Goal: Task Accomplishment & Management: Complete application form

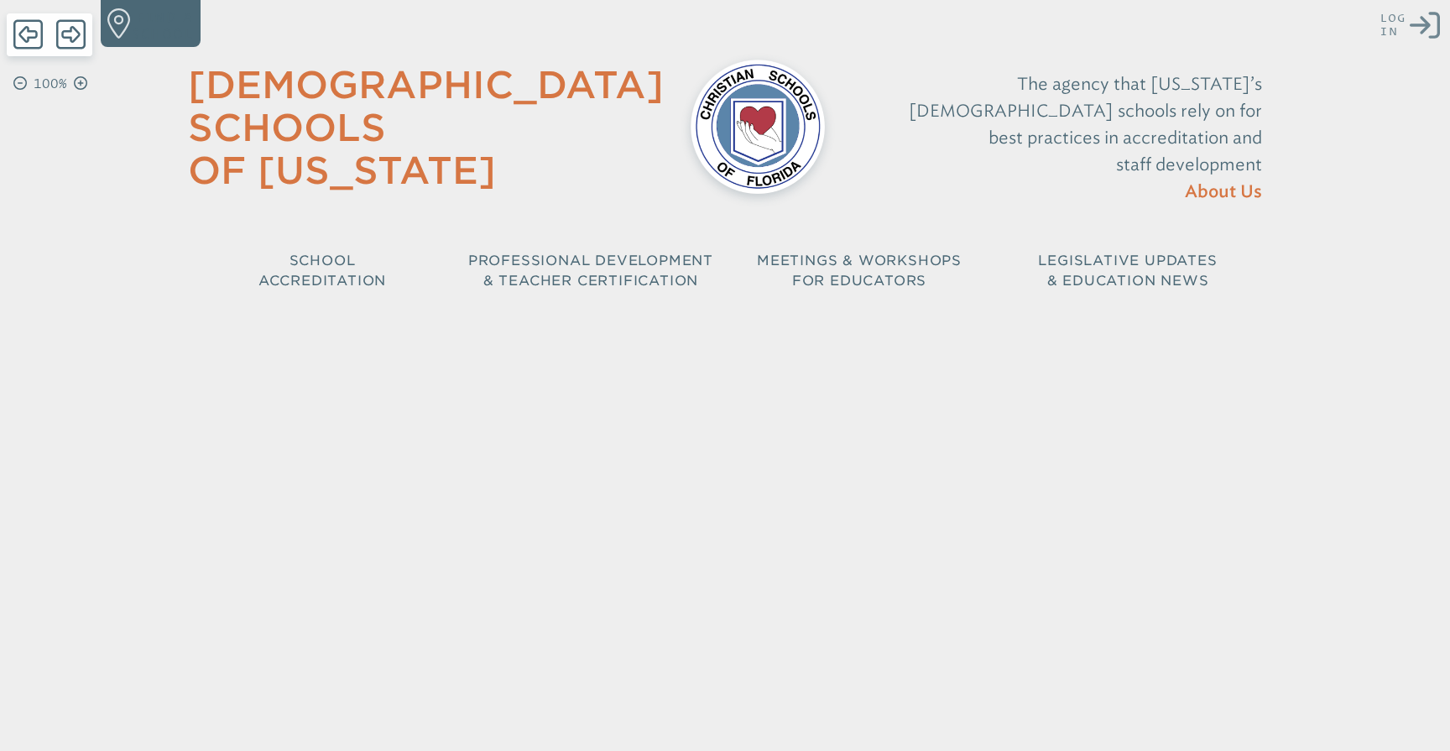
click at [1417, 25] on icon at bounding box center [1425, 25] width 30 height 27
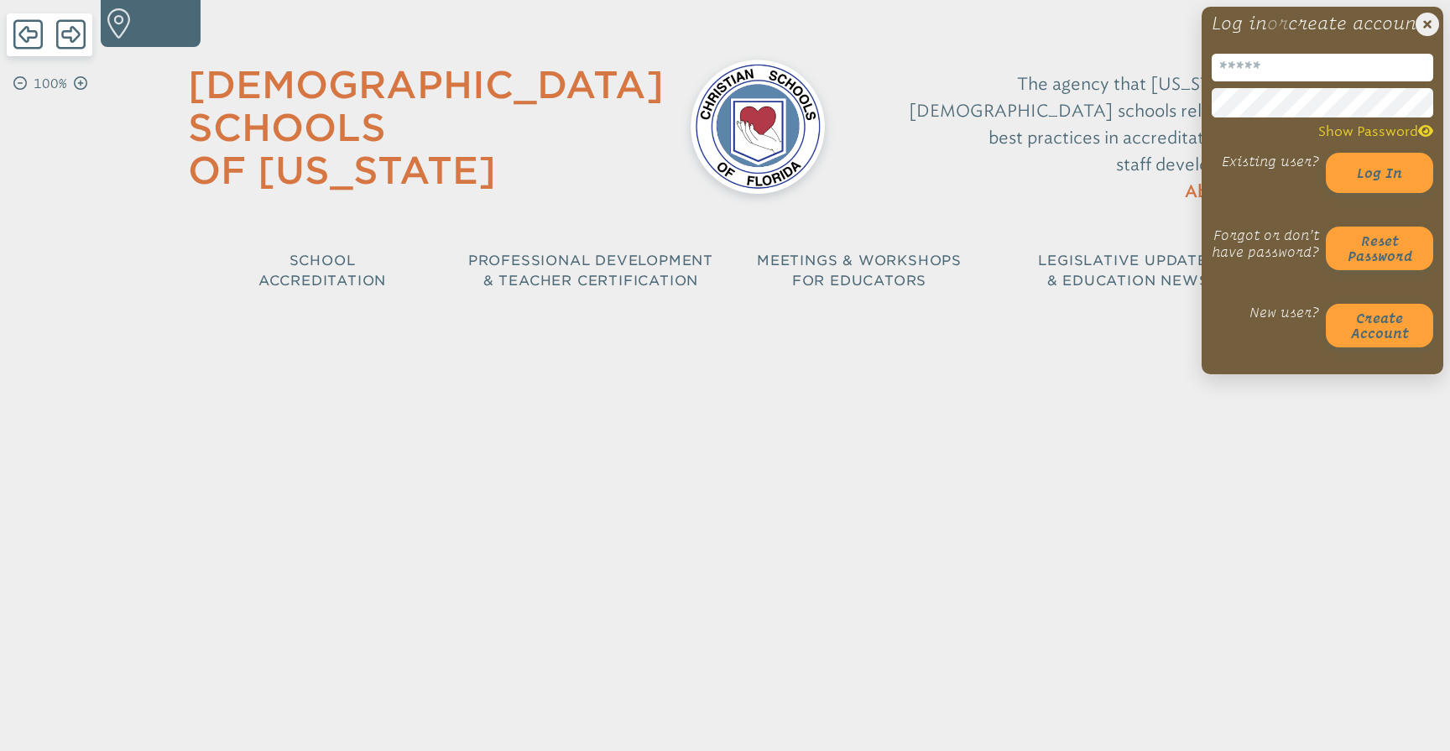
click at [1271, 81] on input "email" at bounding box center [1323, 68] width 222 height 28
type input "**********"
click at [1138, 152] on div "The agency that [US_STATE]’s [DEMOGRAPHIC_DATA] schools rely on for best practi…" at bounding box center [1057, 138] width 410 height 169
click at [1386, 187] on button "Log in" at bounding box center [1379, 173] width 107 height 40
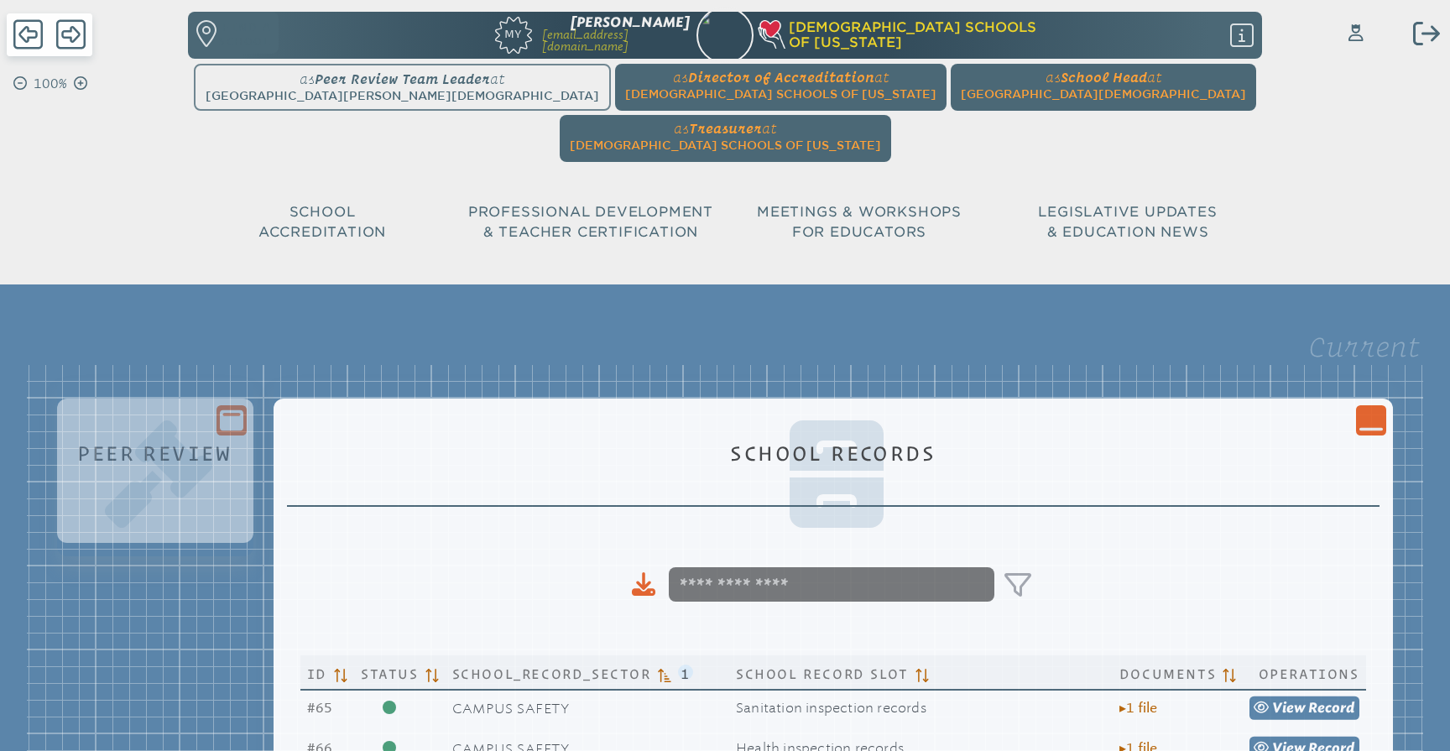
click at [386, 90] on ul "as Peer Review Team Leader at Seven Rivers Christian School since September 21s…" at bounding box center [725, 113] width 1068 height 98
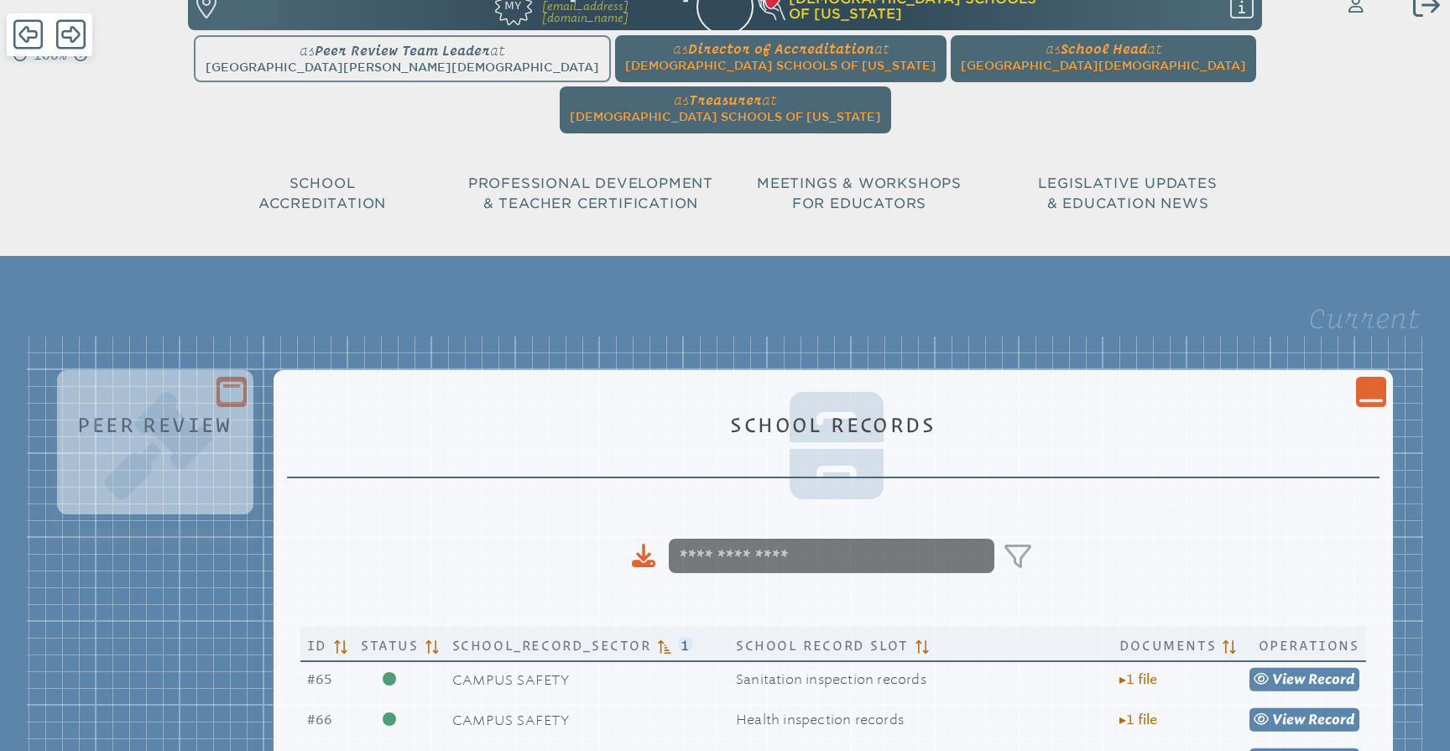
scroll to position [43, 0]
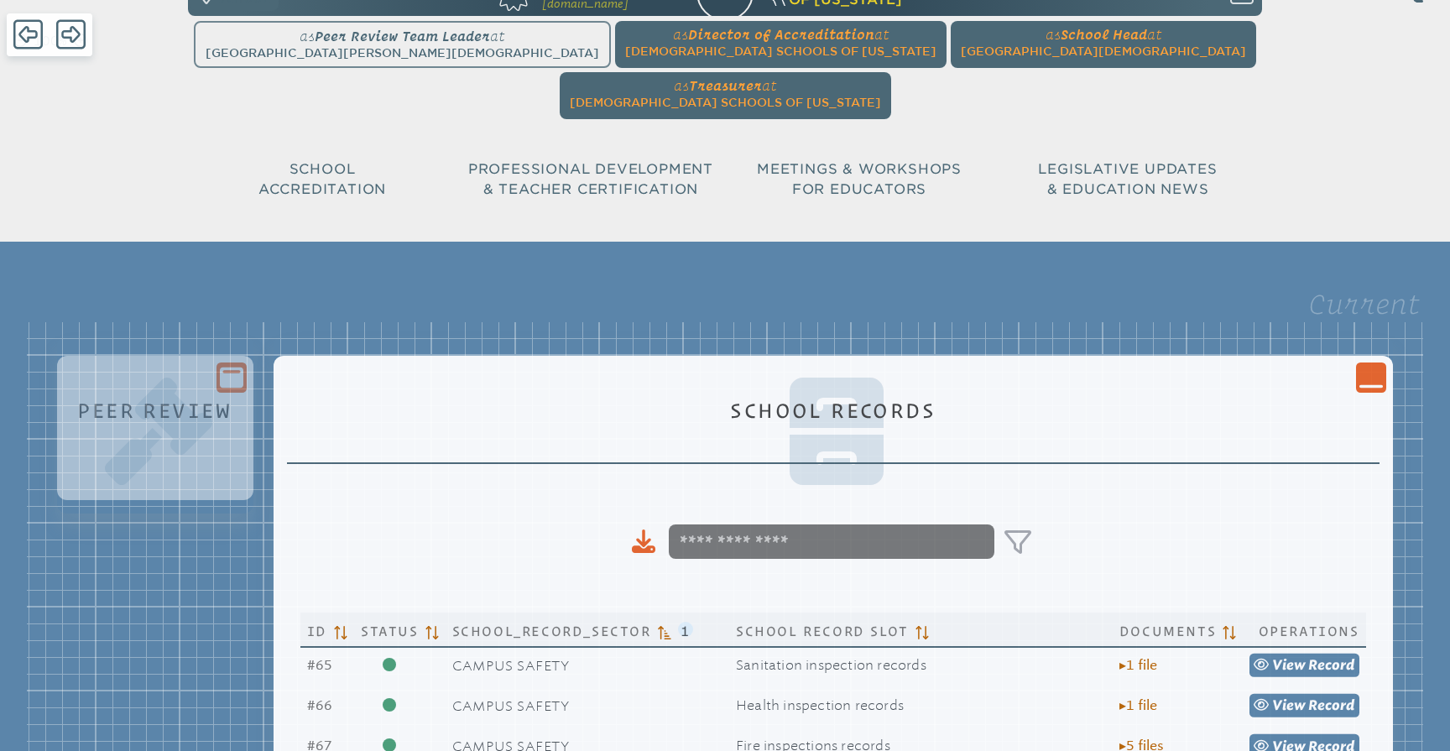
click at [1362, 366] on icon "Close Console" at bounding box center [1372, 378] width 24 height 24
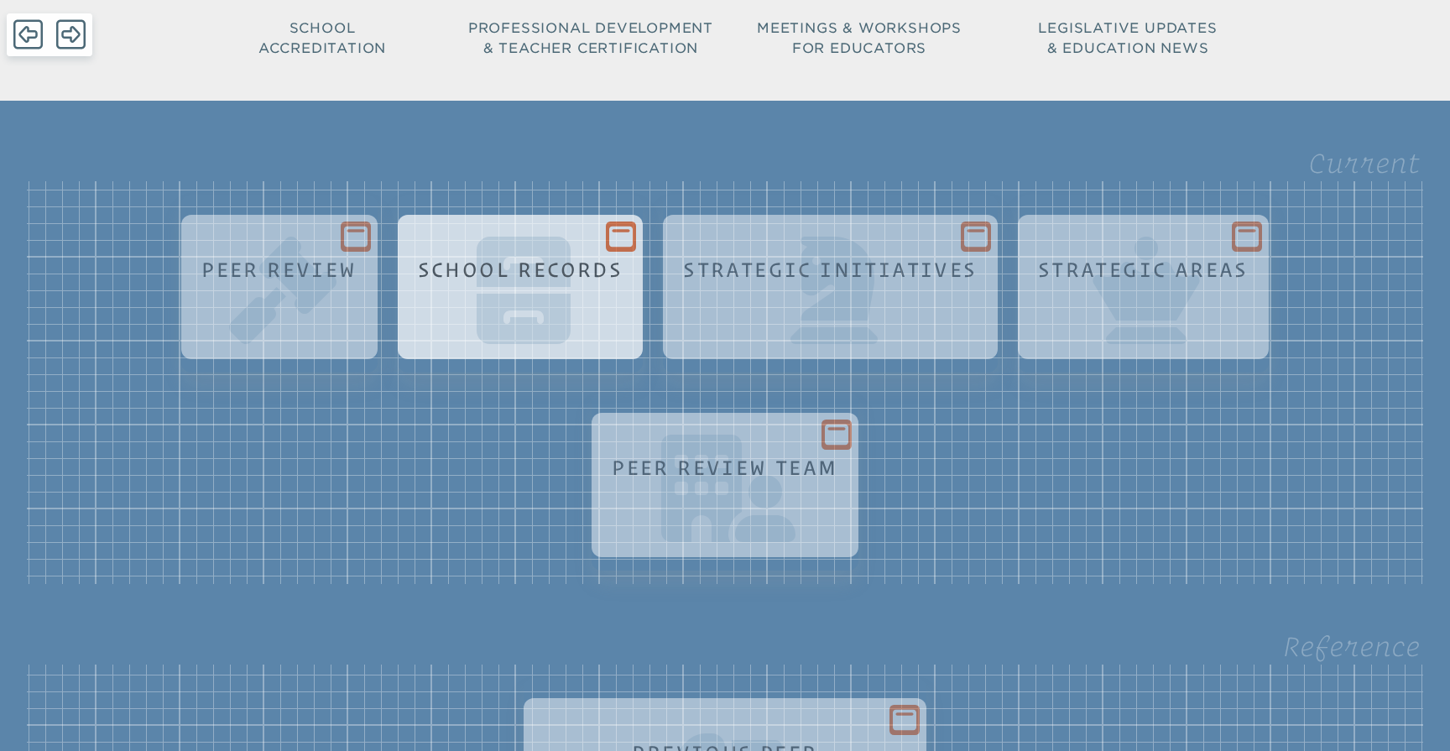
scroll to position [197, 0]
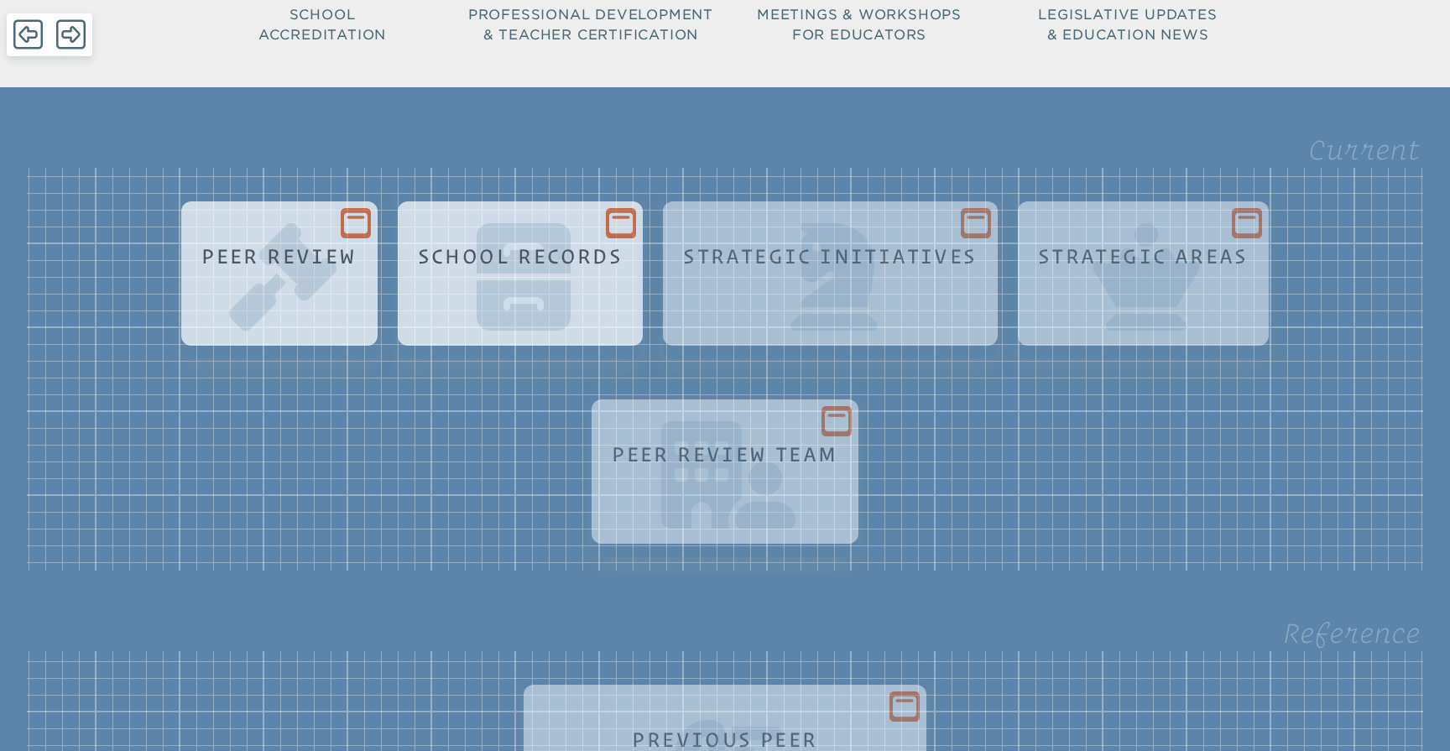
click at [344, 212] on icon at bounding box center [356, 224] width 24 height 24
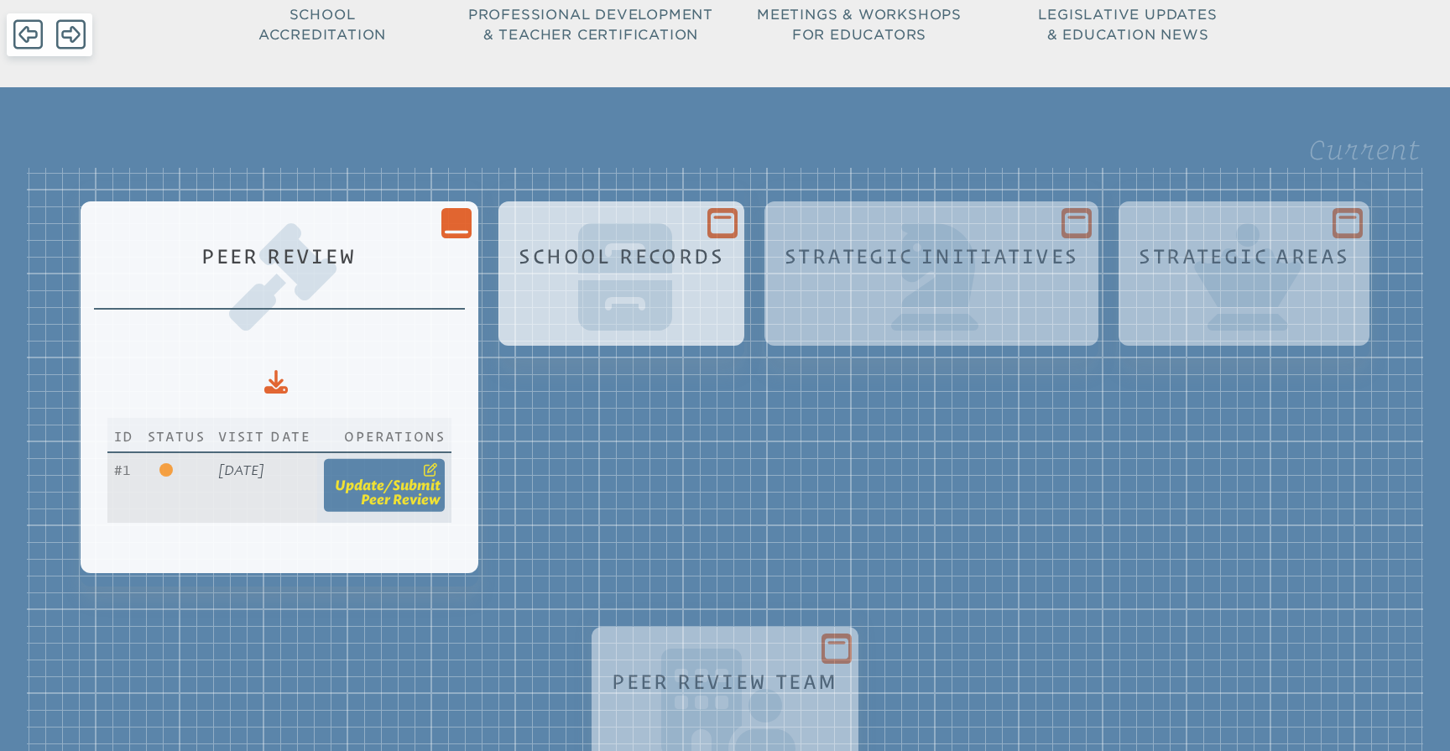
click at [400, 459] on link "update / submit Peer Review" at bounding box center [384, 485] width 121 height 53
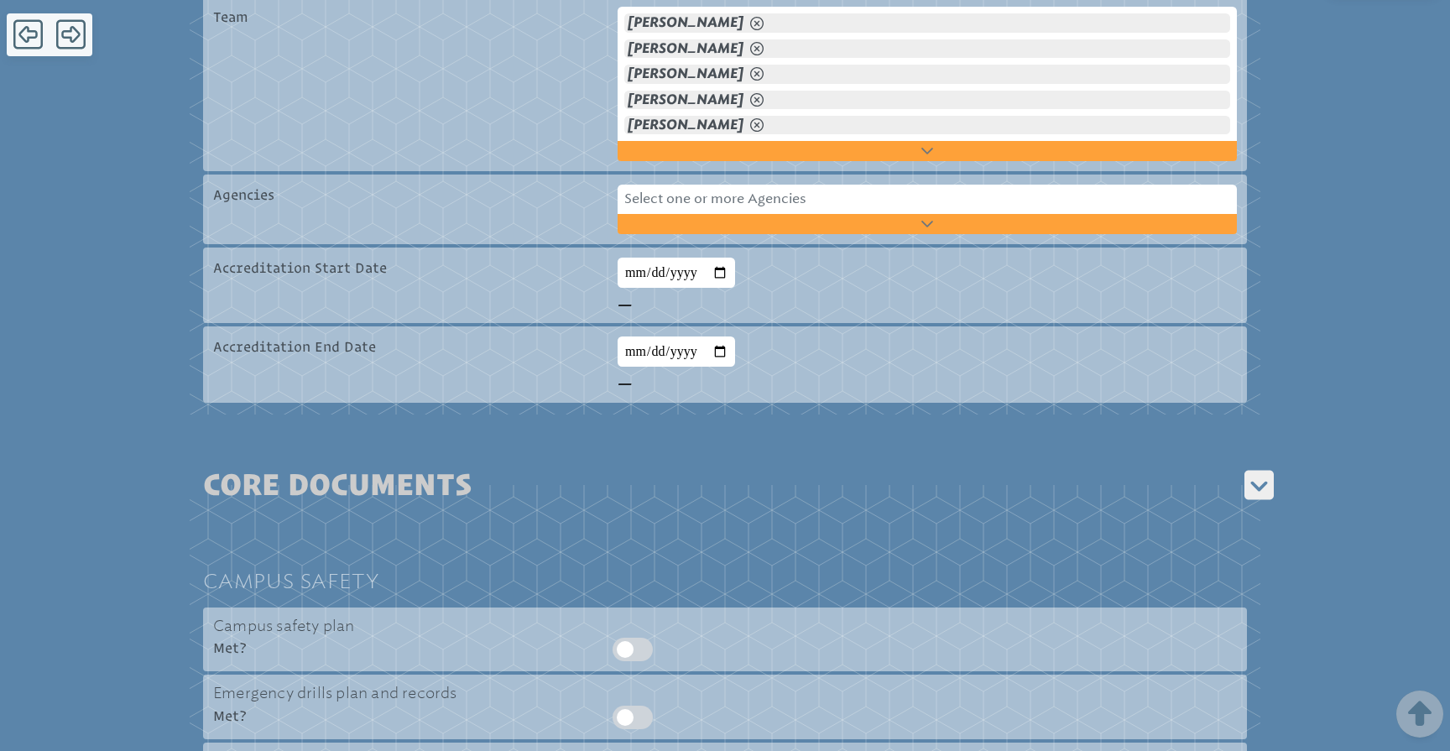
scroll to position [635, 0]
